Goal: Navigation & Orientation: Find specific page/section

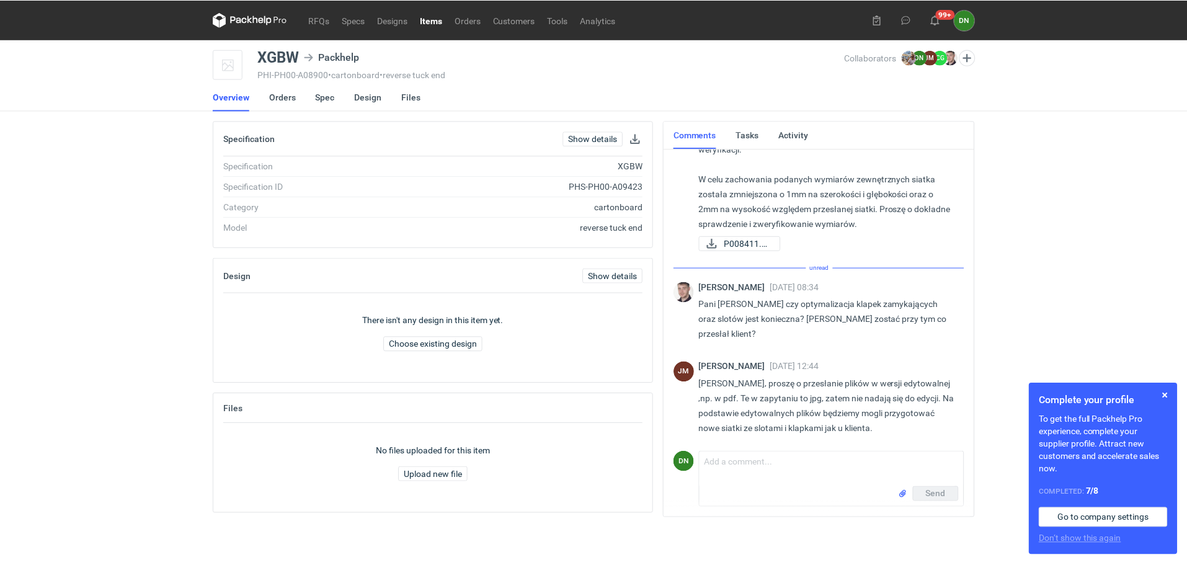
scroll to position [514, 0]
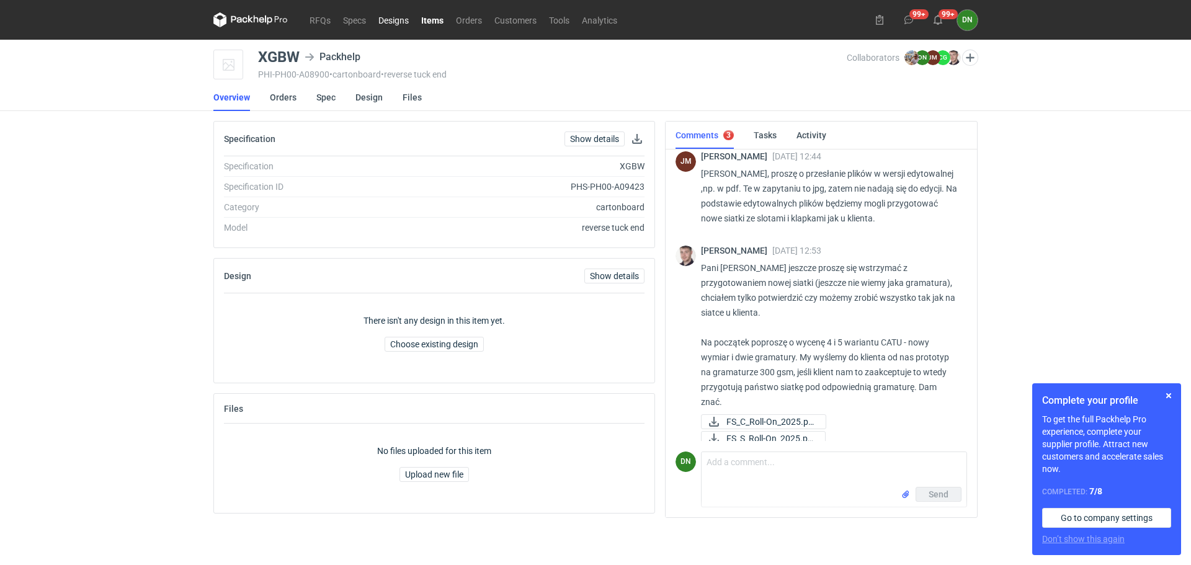
click at [390, 24] on link "Designs" at bounding box center [393, 19] width 43 height 15
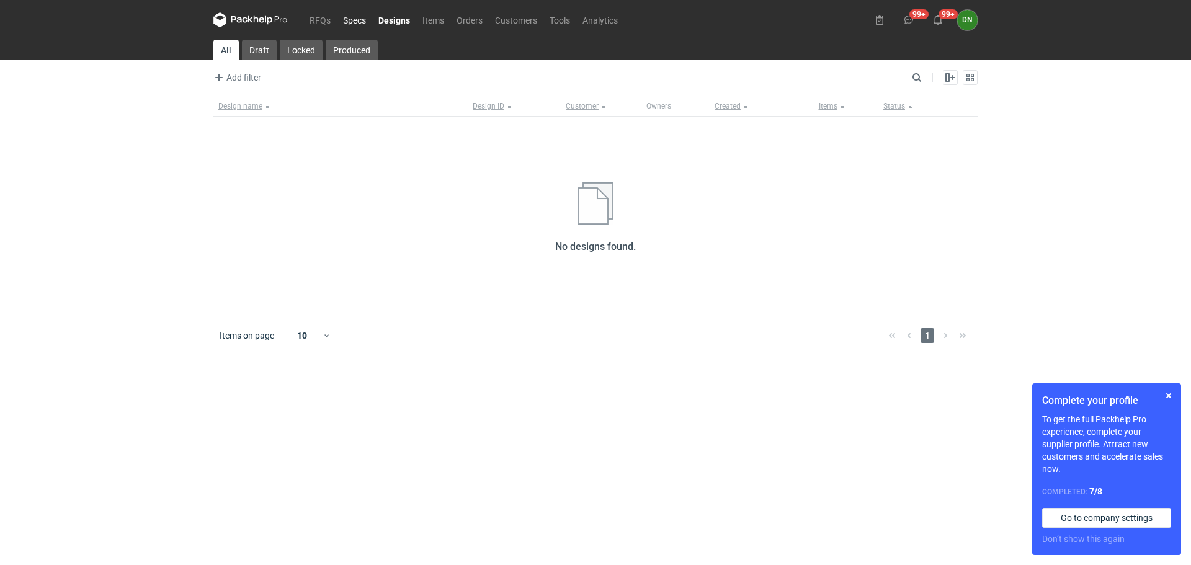
click at [354, 26] on link "Specs" at bounding box center [354, 19] width 35 height 15
click at [321, 22] on link "RFQs" at bounding box center [319, 19] width 33 height 15
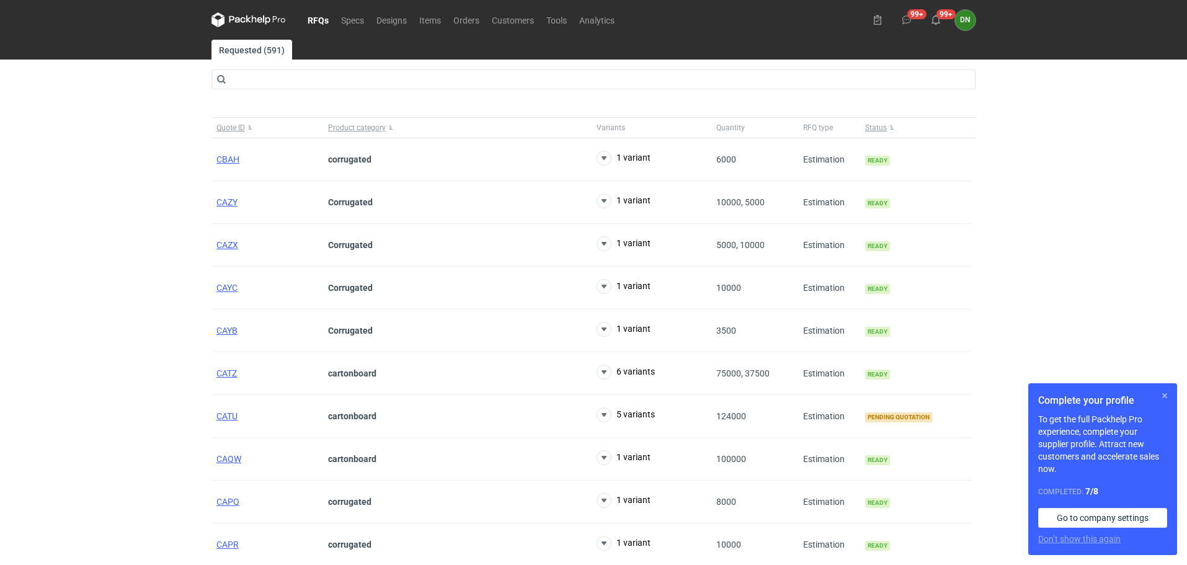
click at [1167, 397] on button "button" at bounding box center [1164, 395] width 15 height 15
